Goal: Obtain resource: Obtain resource

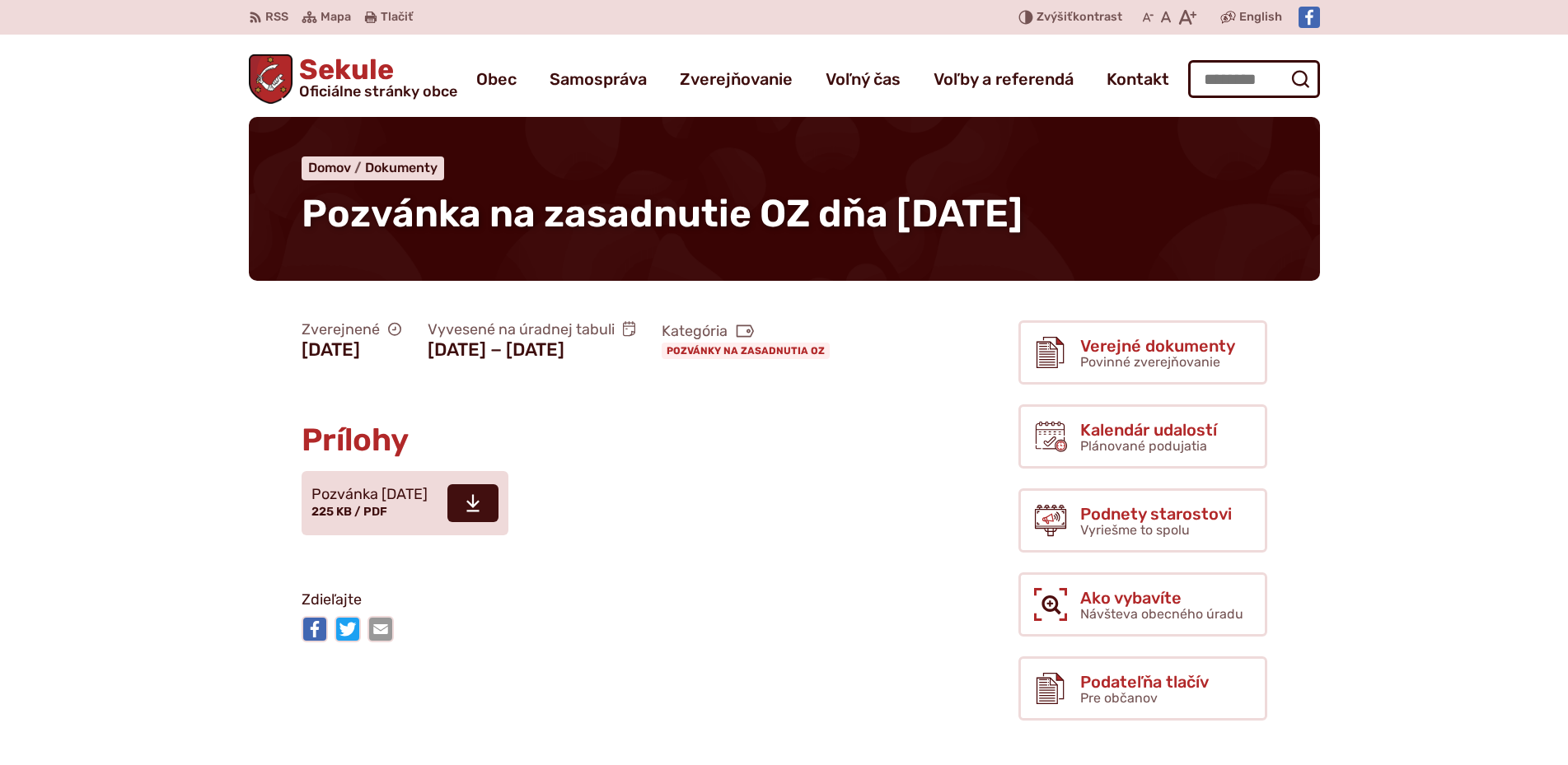
click at [336, 69] on span "Sekule Oficiálne stránky obce" at bounding box center [374, 77] width 164 height 43
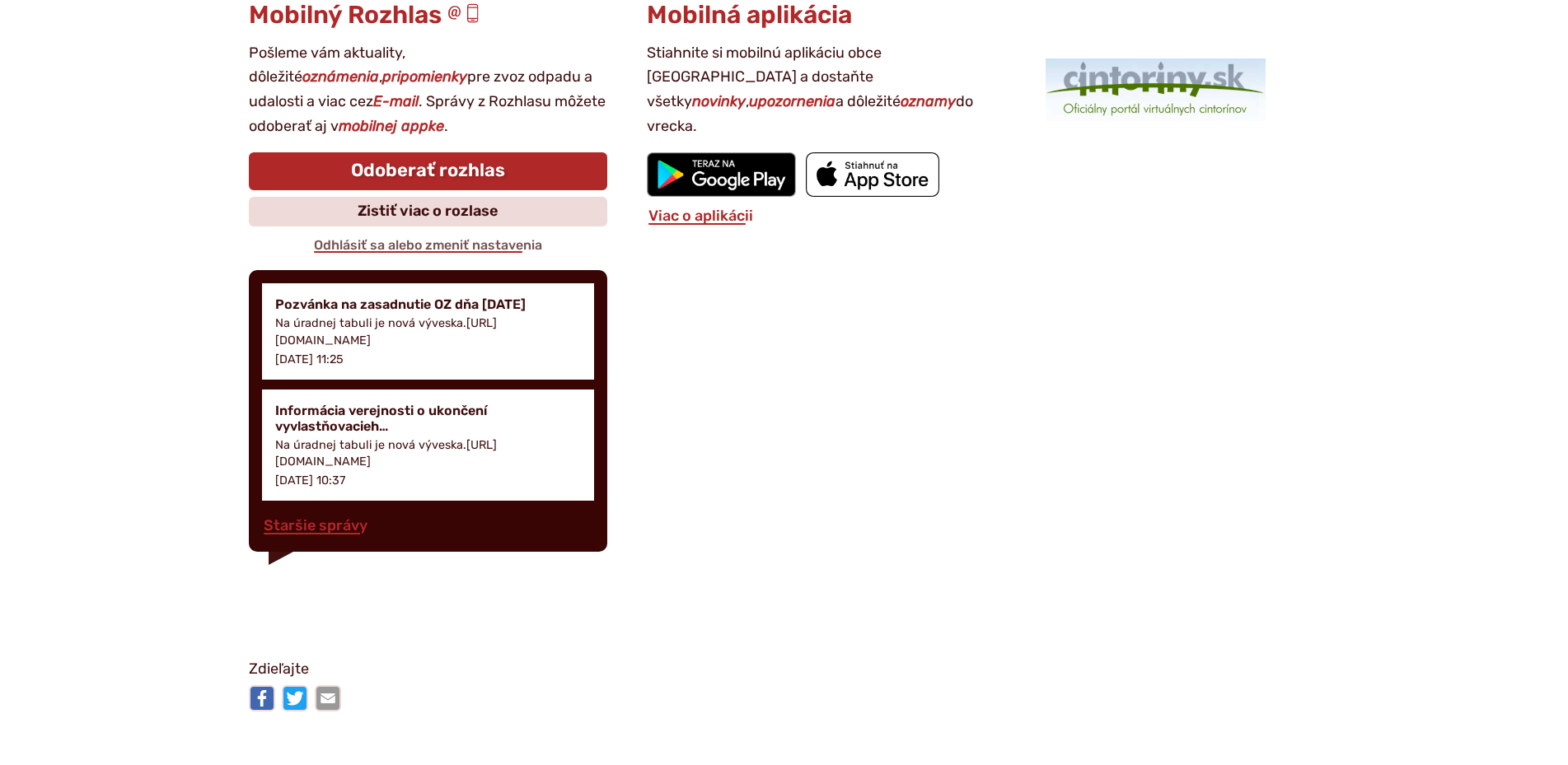
scroll to position [2268, 0]
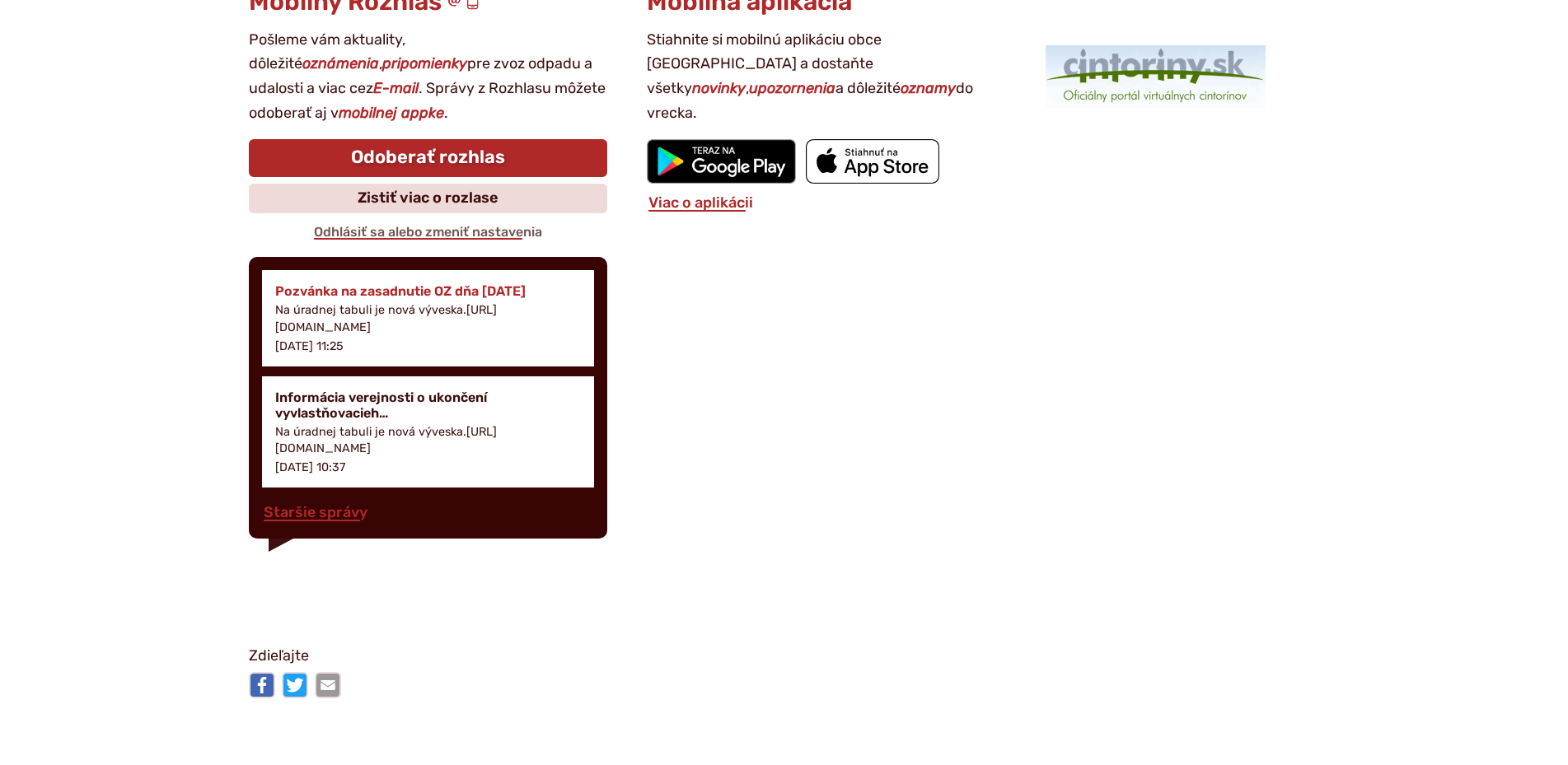
click at [351, 287] on h4 "Pozvánka na zasadnutie OZ dňa [DATE]" at bounding box center [428, 291] width 306 height 16
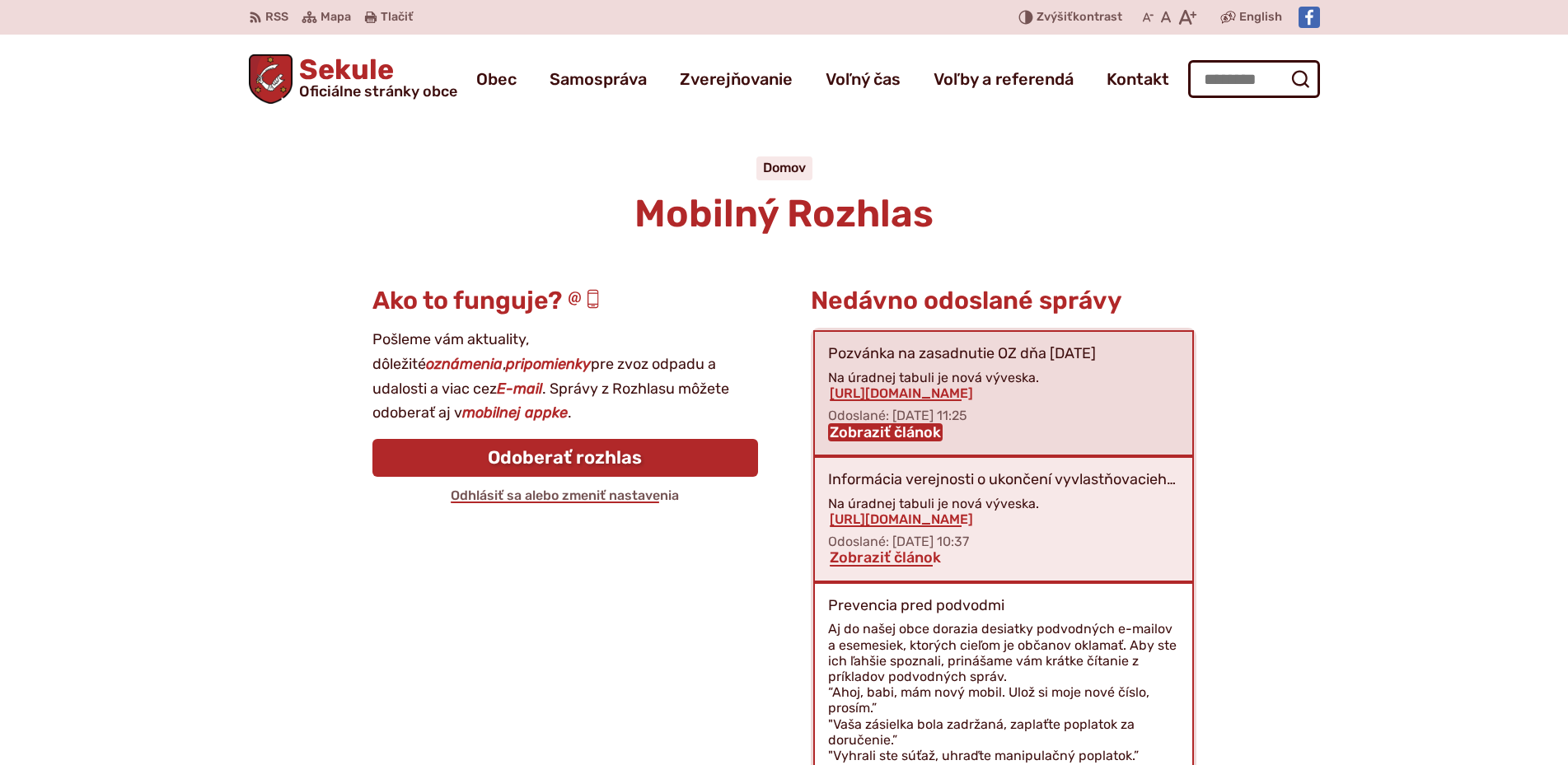
click at [856, 430] on link "Zobraziť článok" at bounding box center [885, 432] width 114 height 18
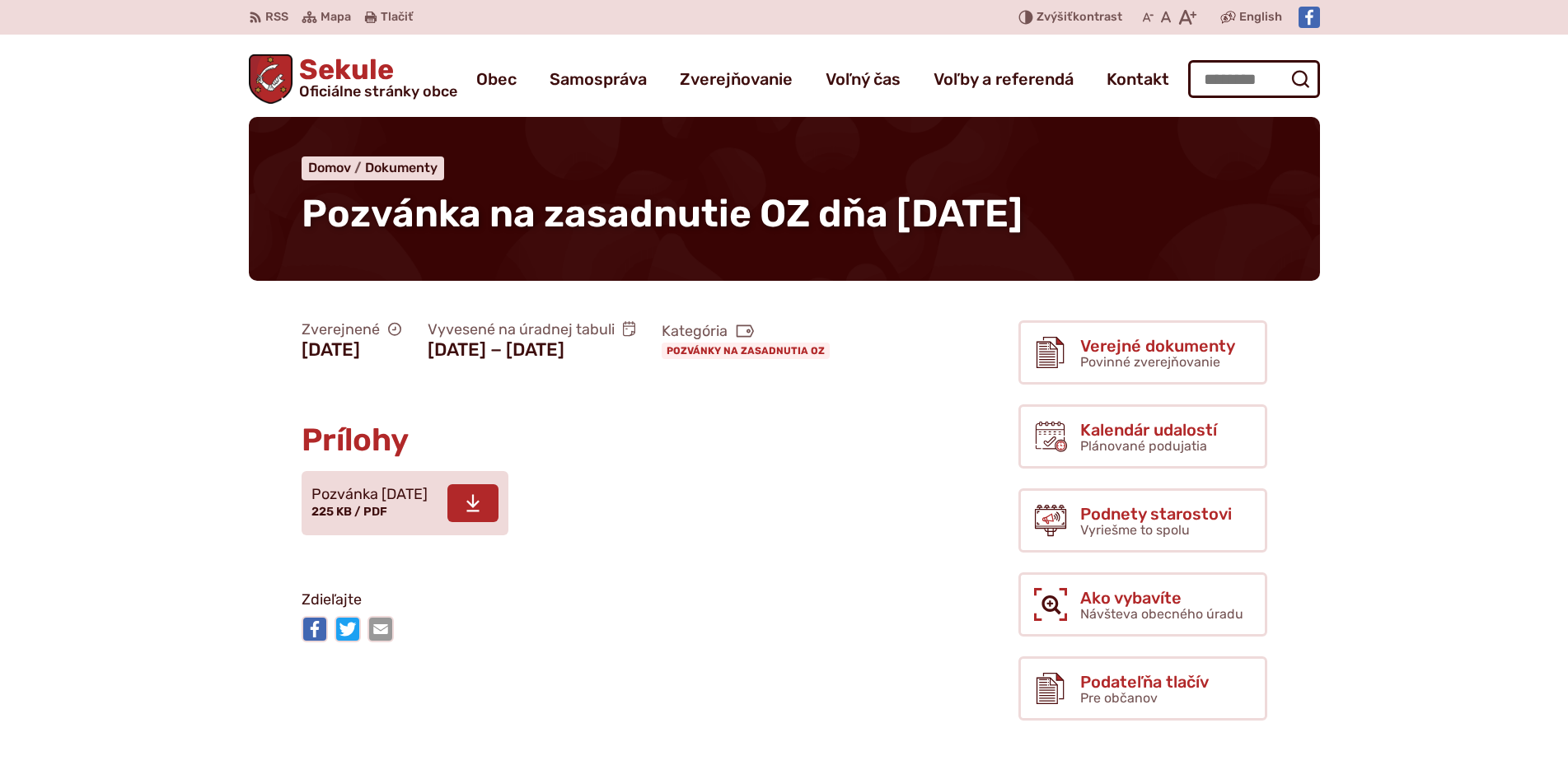
click at [480, 513] on icon at bounding box center [473, 503] width 15 height 20
